Goal: Navigation & Orientation: Find specific page/section

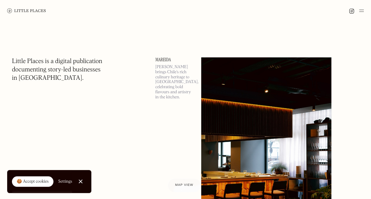
click at [184, 184] on span "Map view" at bounding box center [184, 185] width 18 height 4
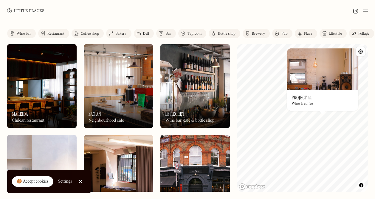
click at [222, 112] on div "Label Wine bar Restaurant Coffee shop Bakery Deli Bar Taproom Bottle shop Brewe…" at bounding box center [187, 109] width 375 height 177
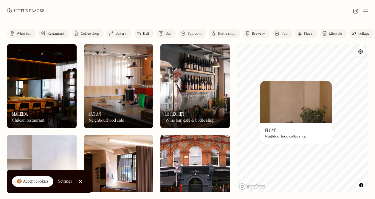
click at [236, 111] on div "Label Wine bar Restaurant Coffee shop Bakery Deli Bar Taproom Bottle shop Brewe…" at bounding box center [187, 109] width 375 height 177
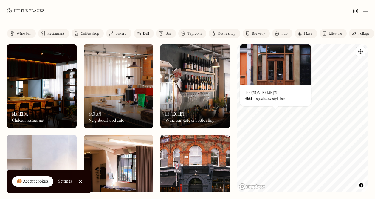
click at [264, 75] on img at bounding box center [276, 64] width 72 height 42
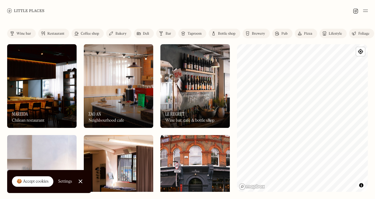
click at [375, 126] on html "Places Map Store About Apply 🍪 Accept cookies Settings Close Cookie Popup Close…" at bounding box center [187, 99] width 375 height 199
click at [295, 198] on html "Places Map Store About Apply 🍪 Accept cookies Settings Close Cookie Popup Close…" at bounding box center [187, 99] width 375 height 199
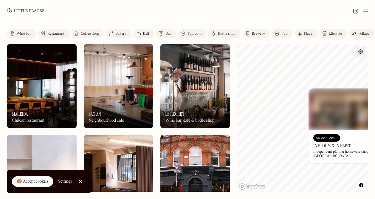
click at [359, 53] on span "Find my location" at bounding box center [360, 51] width 9 height 9
click at [242, 186] on link "Mapbox homepage" at bounding box center [252, 186] width 26 height 7
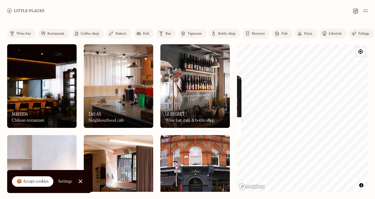
click at [218, 151] on div "Label Wine bar Restaurant Coffee shop Bakery Deli Bar Taproom Bottle shop Brewe…" at bounding box center [187, 109] width 375 height 177
click at [322, 195] on div "Label Wine bar Restaurant Coffee shop Bakery Deli Bar Taproom Bottle shop Brewe…" at bounding box center [187, 109] width 375 height 177
click at [375, 103] on html "Places Map Store About Apply 🍪 Accept cookies Settings Close Cookie Popup Close…" at bounding box center [187, 99] width 375 height 199
click at [301, 198] on html "Places Map Store About Apply 🍪 Accept cookies Settings Close Cookie Popup Close…" at bounding box center [187, 99] width 375 height 199
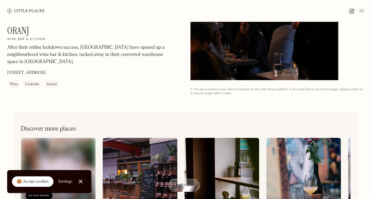
scroll to position [197, 0]
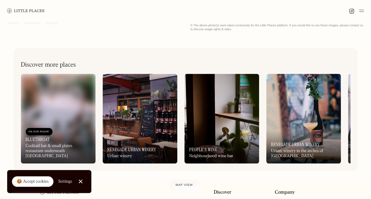
click at [36, 185] on link "🍪 Accept cookies" at bounding box center [32, 181] width 41 height 11
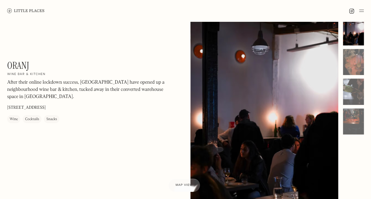
scroll to position [9, 0]
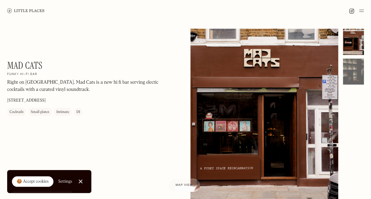
click at [35, 183] on div "🍪 Accept cookies" at bounding box center [33, 181] width 32 height 6
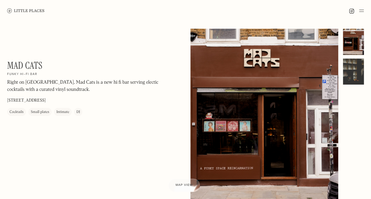
click at [351, 66] on div at bounding box center [353, 71] width 21 height 26
